Goal: Entertainment & Leisure: Consume media (video, audio)

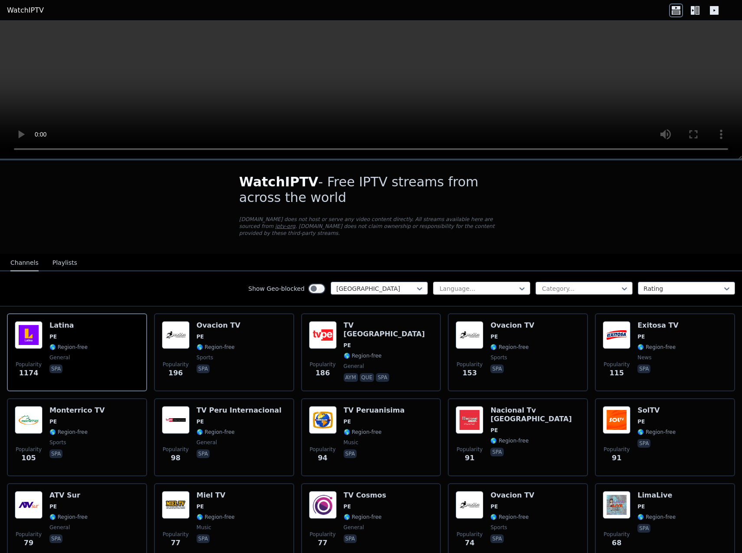
click at [519, 282] on div at bounding box center [521, 288] width 9 height 13
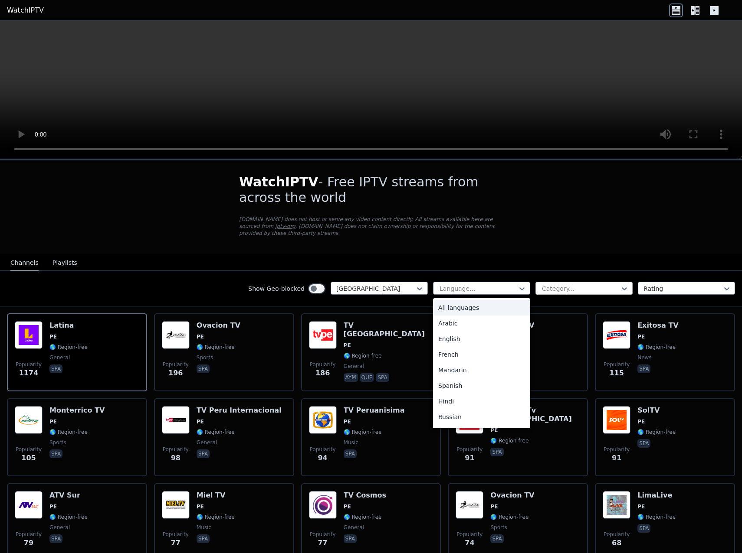
click at [573, 285] on div at bounding box center [580, 289] width 79 height 9
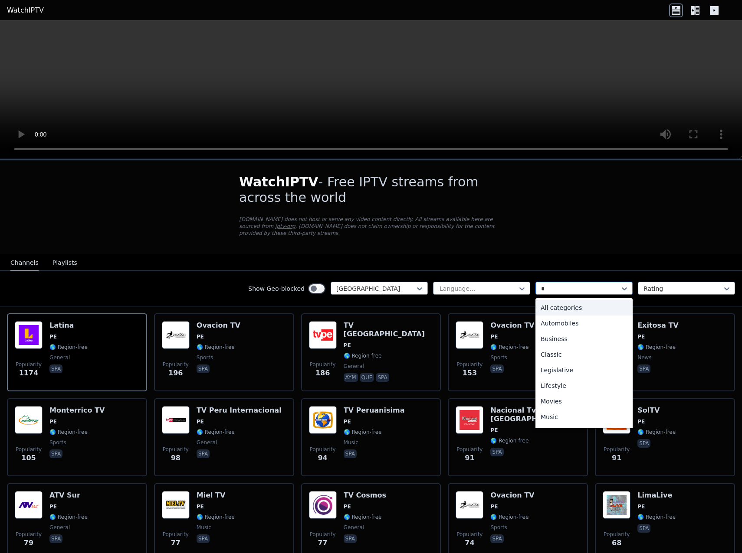
type input "**"
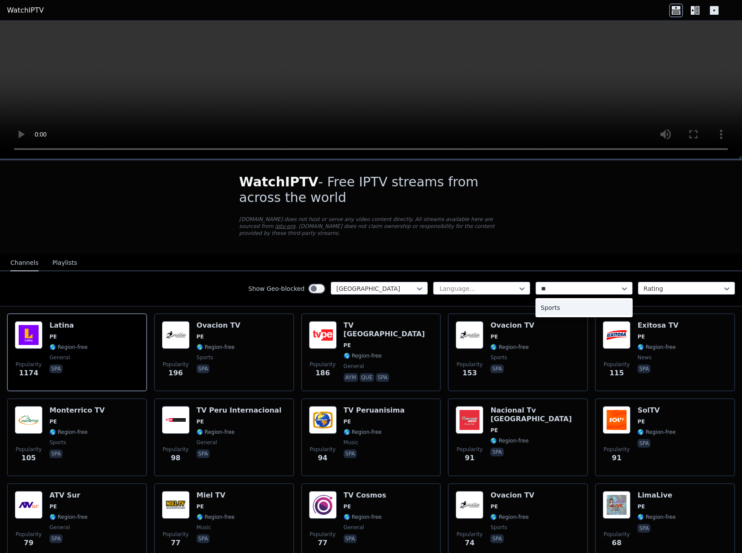
click at [560, 300] on div "Sports" at bounding box center [583, 308] width 97 height 16
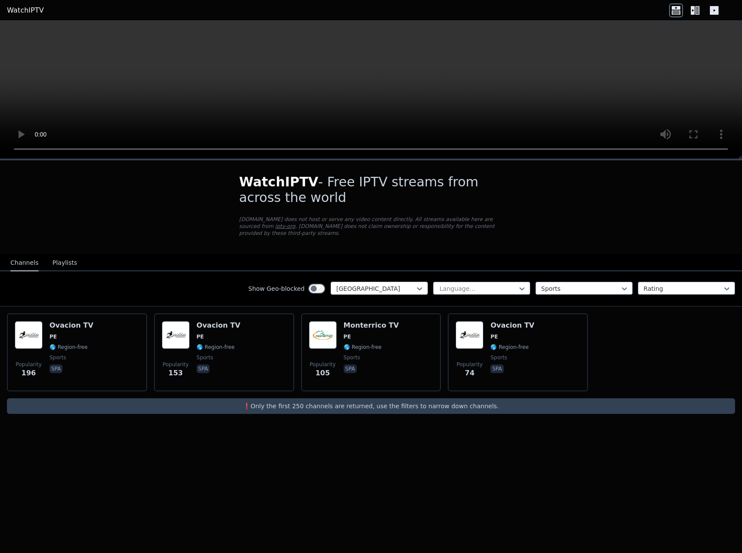
click at [377, 285] on div at bounding box center [375, 289] width 79 height 9
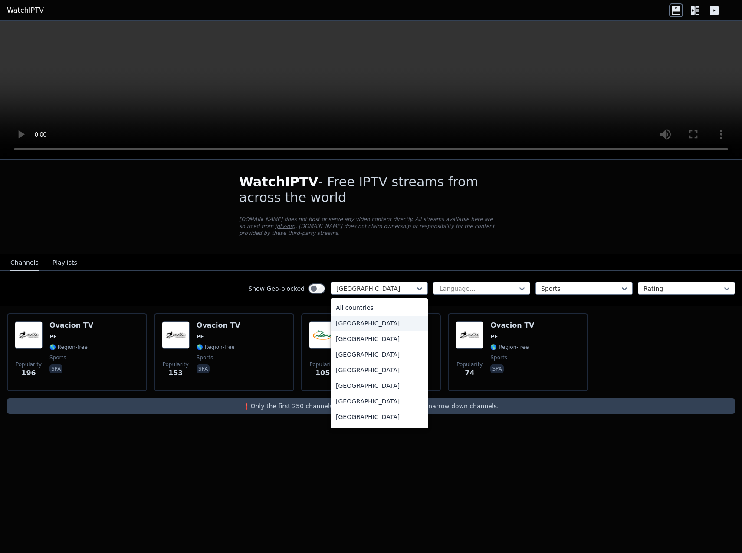
click at [355, 316] on div "[GEOGRAPHIC_DATA]" at bounding box center [379, 324] width 97 height 16
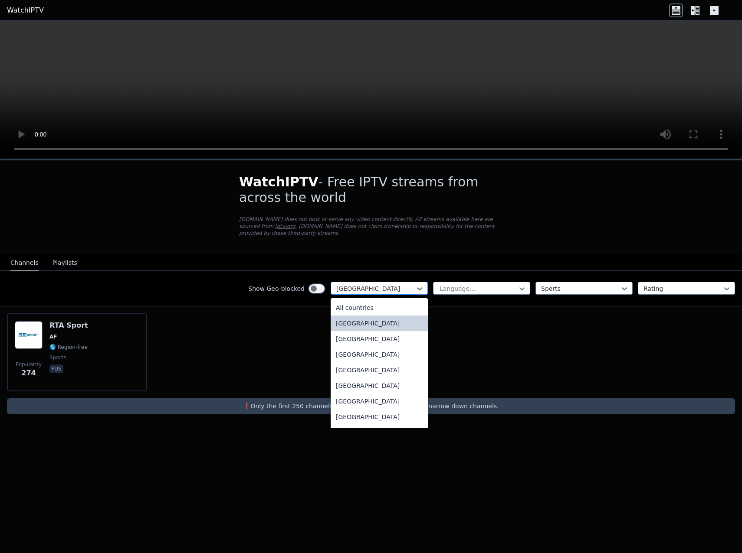
click at [371, 285] on div at bounding box center [375, 289] width 79 height 9
click at [350, 301] on div "All countries" at bounding box center [379, 308] width 97 height 16
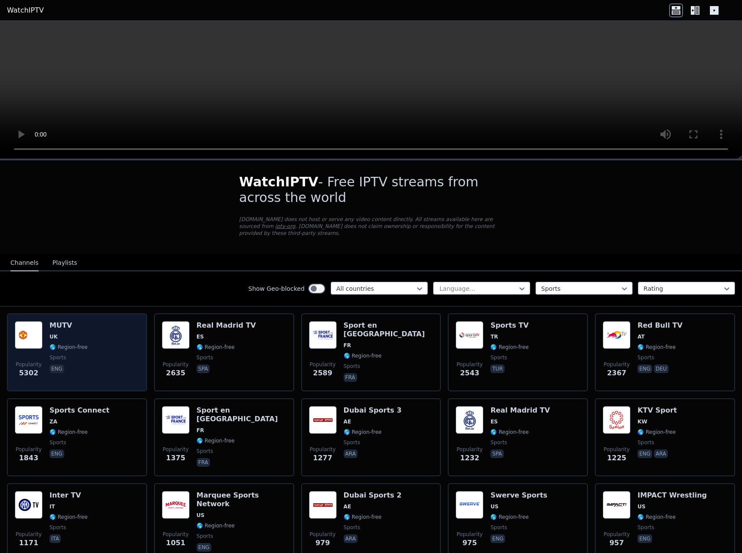
click at [28, 337] on img at bounding box center [29, 335] width 28 height 28
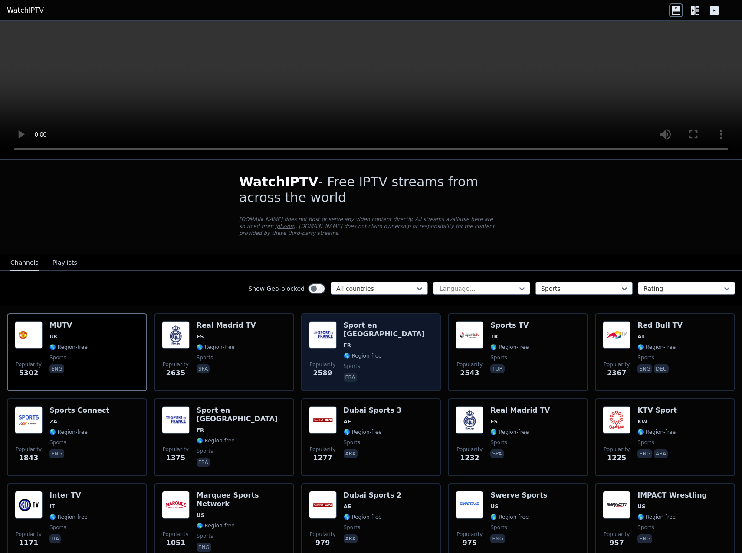
click at [313, 333] on img at bounding box center [323, 335] width 28 height 28
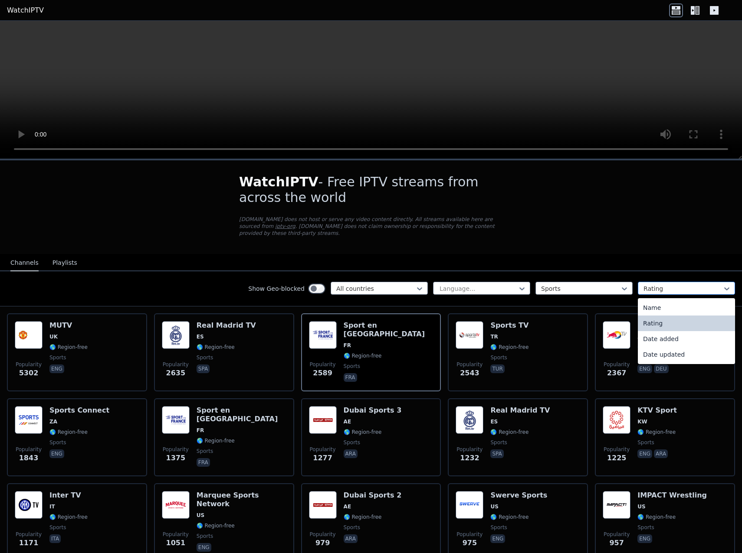
click at [658, 285] on div at bounding box center [682, 289] width 79 height 9
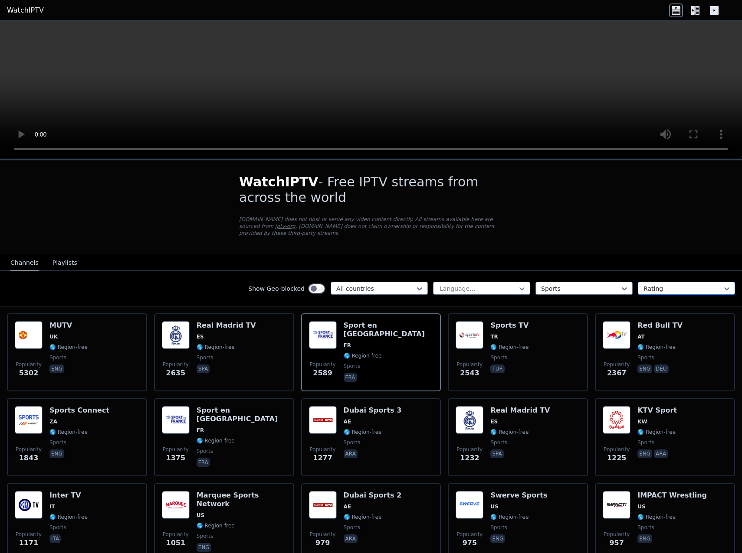
click at [658, 285] on div at bounding box center [682, 289] width 79 height 9
click at [474, 285] on div at bounding box center [478, 289] width 79 height 9
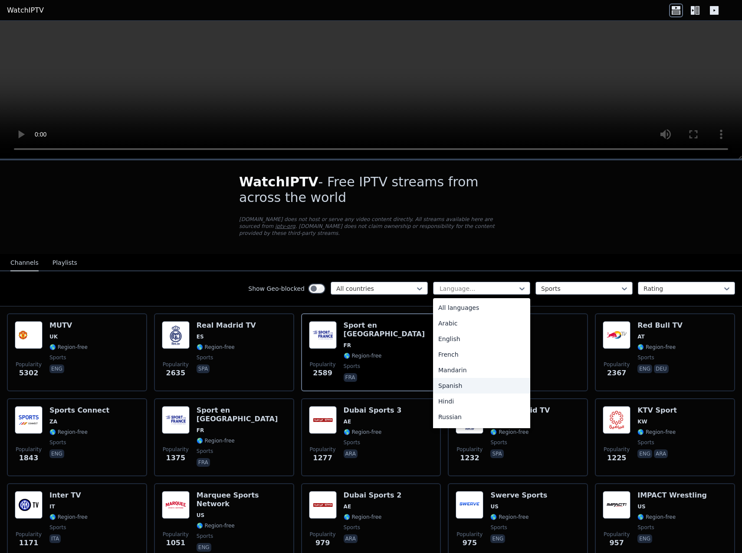
click at [453, 378] on div "Spanish" at bounding box center [481, 386] width 97 height 16
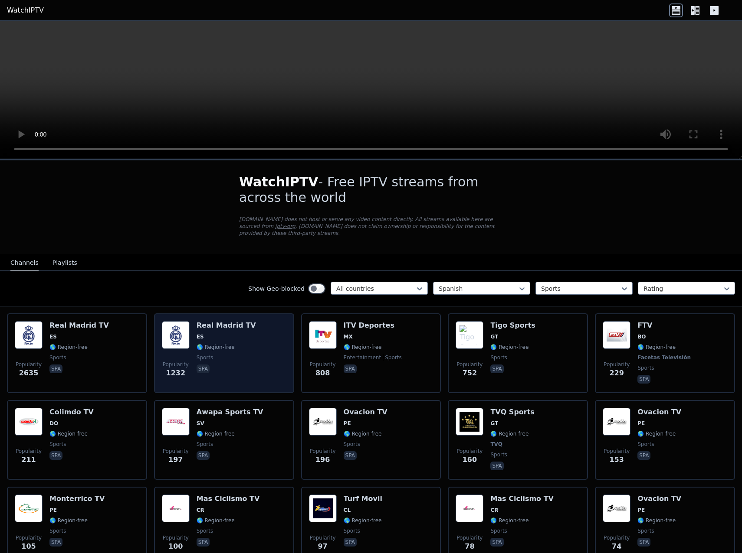
click at [178, 336] on img at bounding box center [176, 335] width 28 height 28
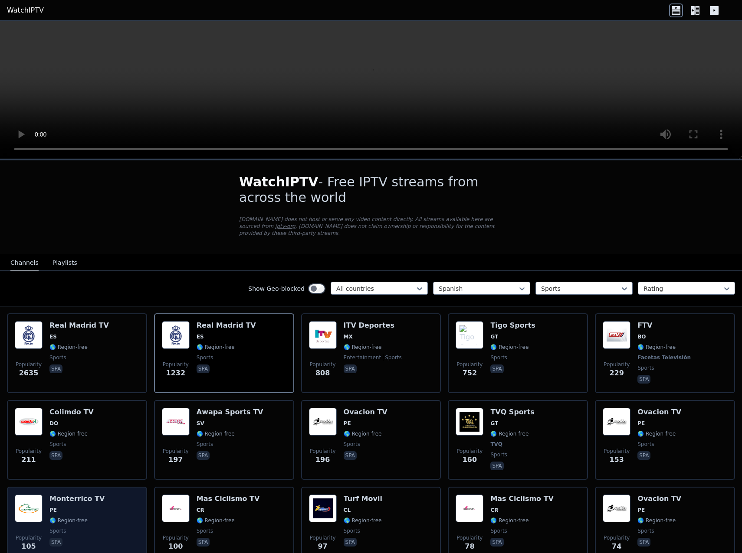
scroll to position [41, 0]
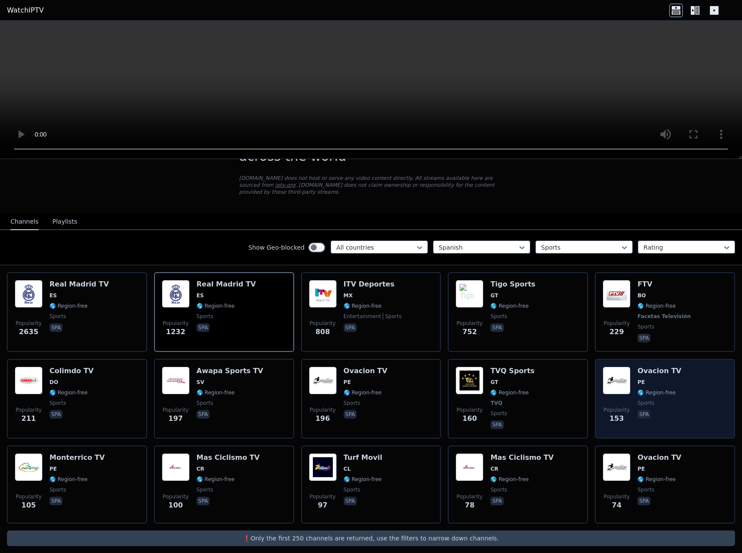
click at [611, 372] on img at bounding box center [616, 381] width 28 height 28
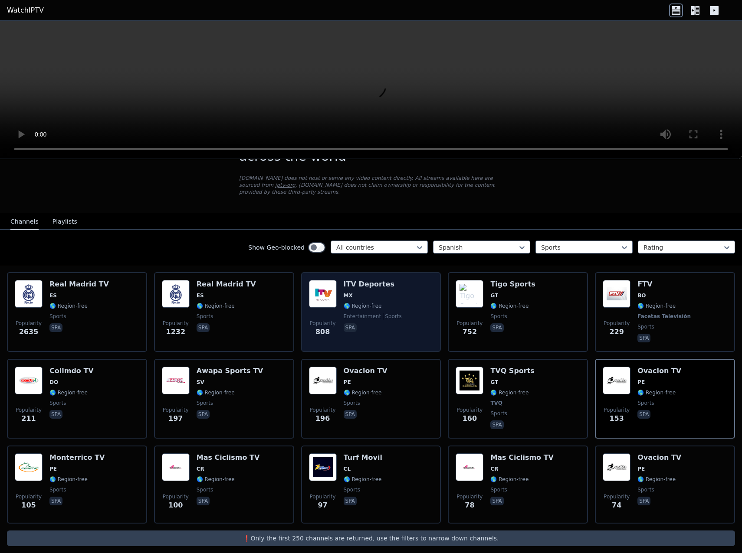
click at [318, 291] on img at bounding box center [323, 294] width 28 height 28
